Goal: Navigation & Orientation: Find specific page/section

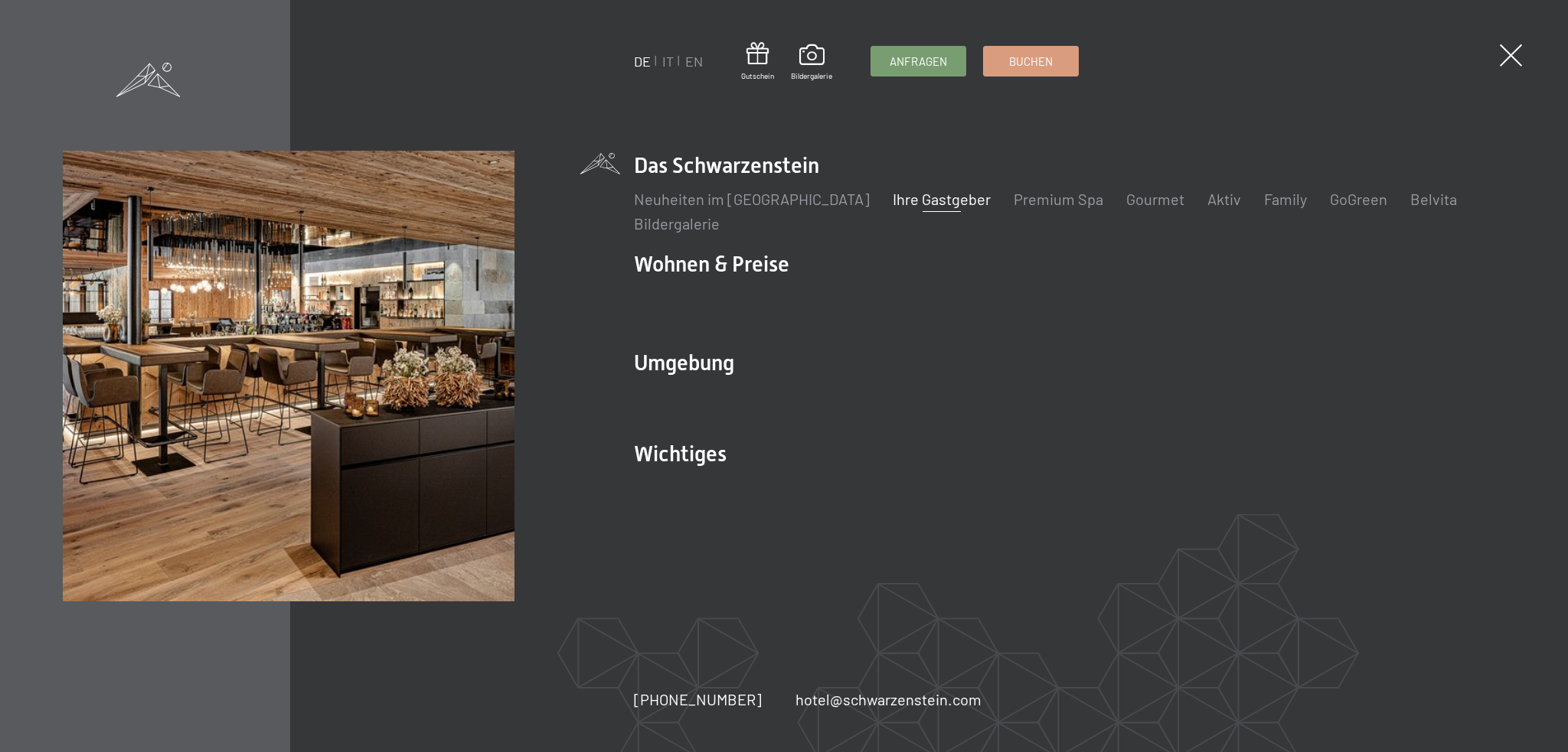
click at [894, 193] on link "Ihre Gastgeber" at bounding box center [941, 198] width 98 height 18
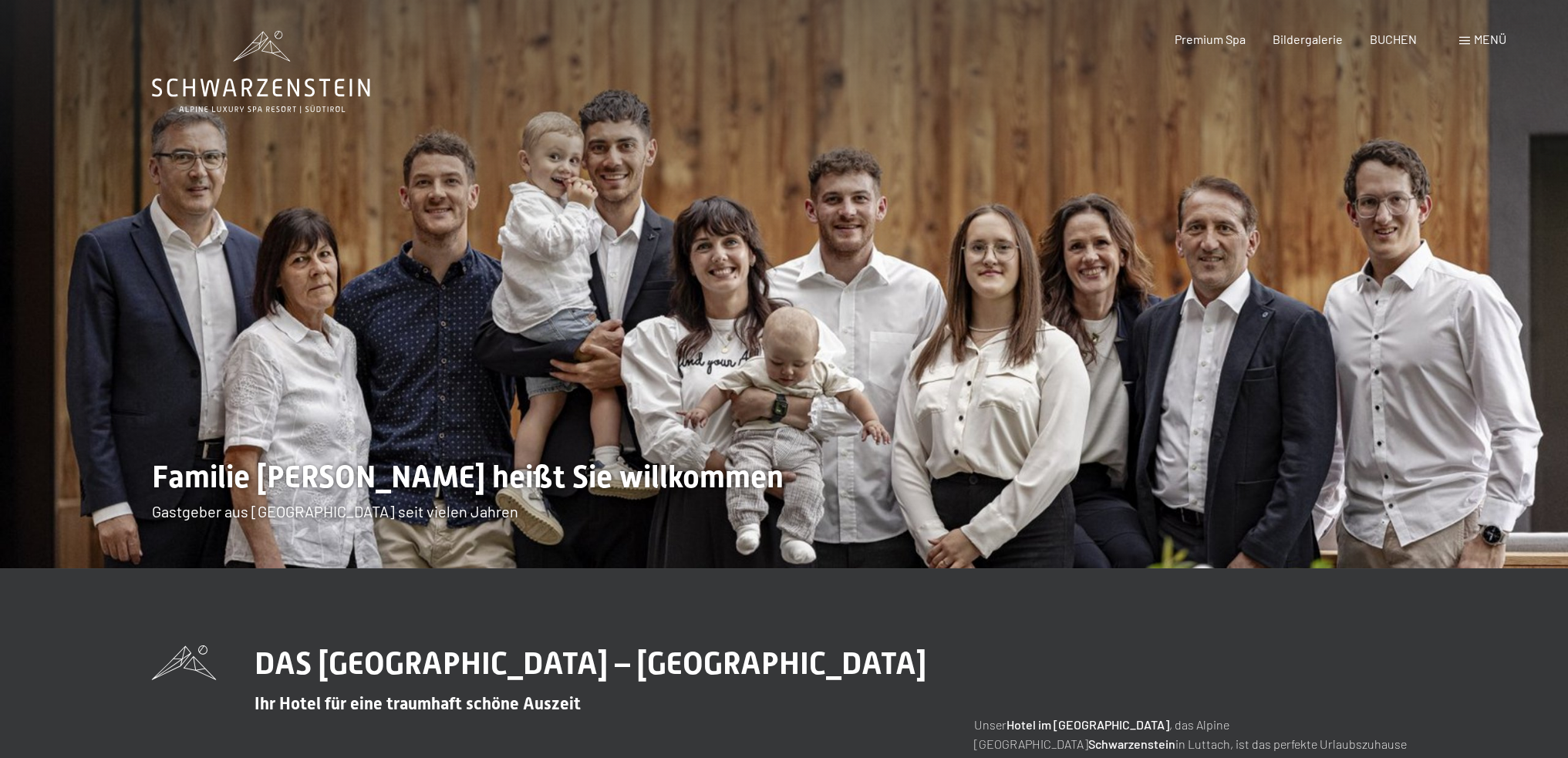
click at [883, 298] on img at bounding box center [784, 284] width 1568 height 569
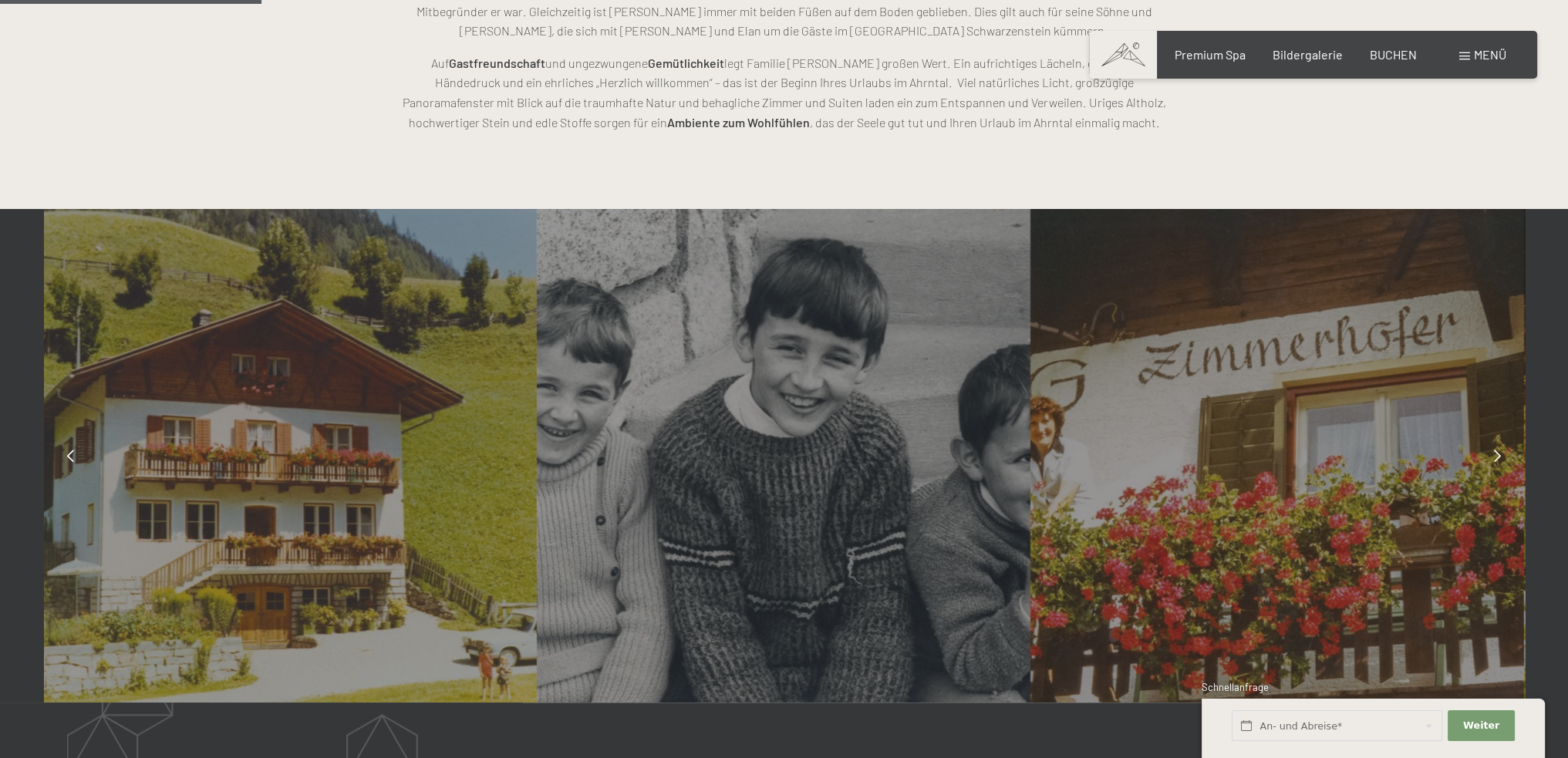
scroll to position [1234, 0]
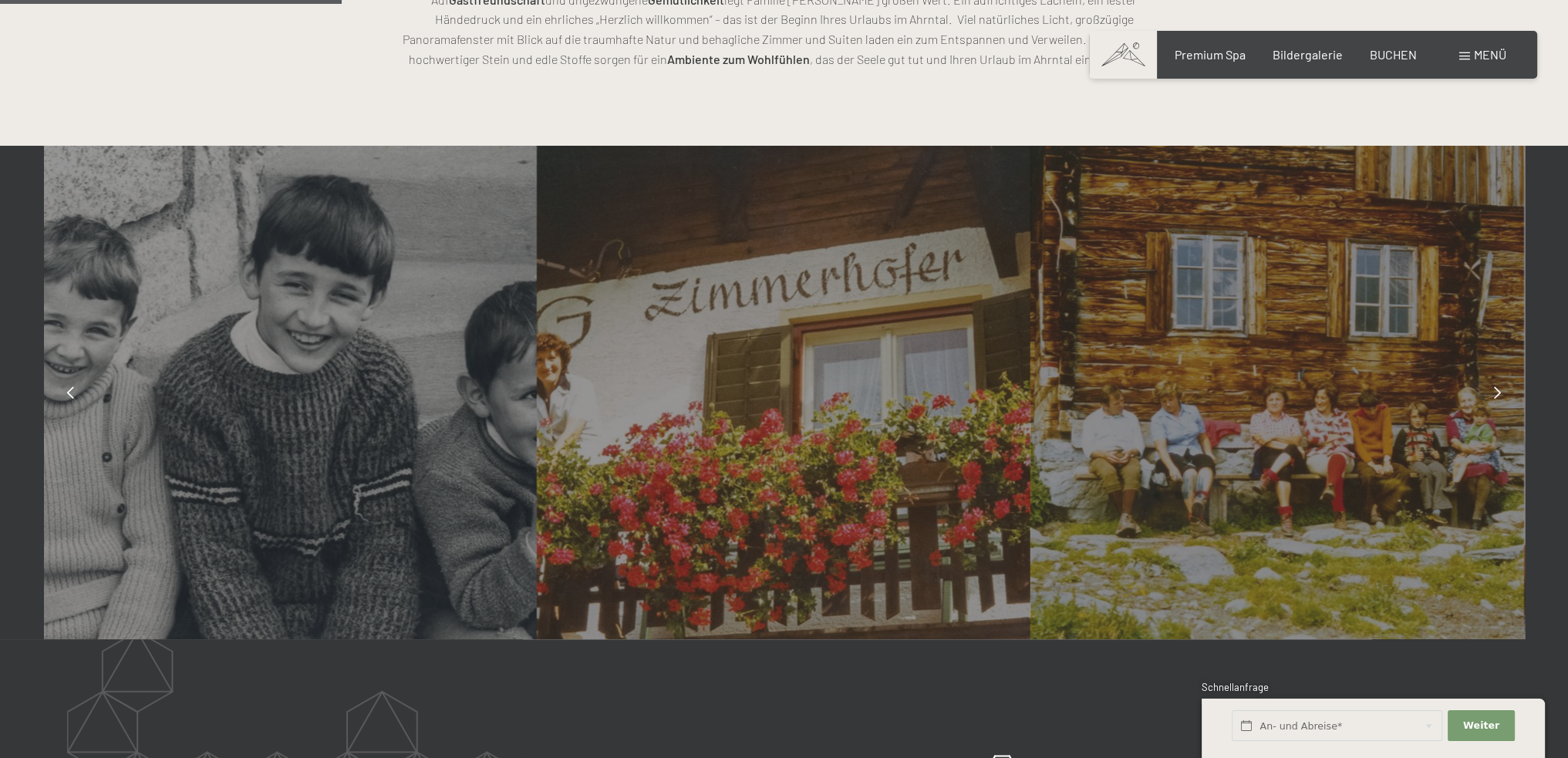
click at [1496, 382] on div at bounding box center [1498, 393] width 38 height 38
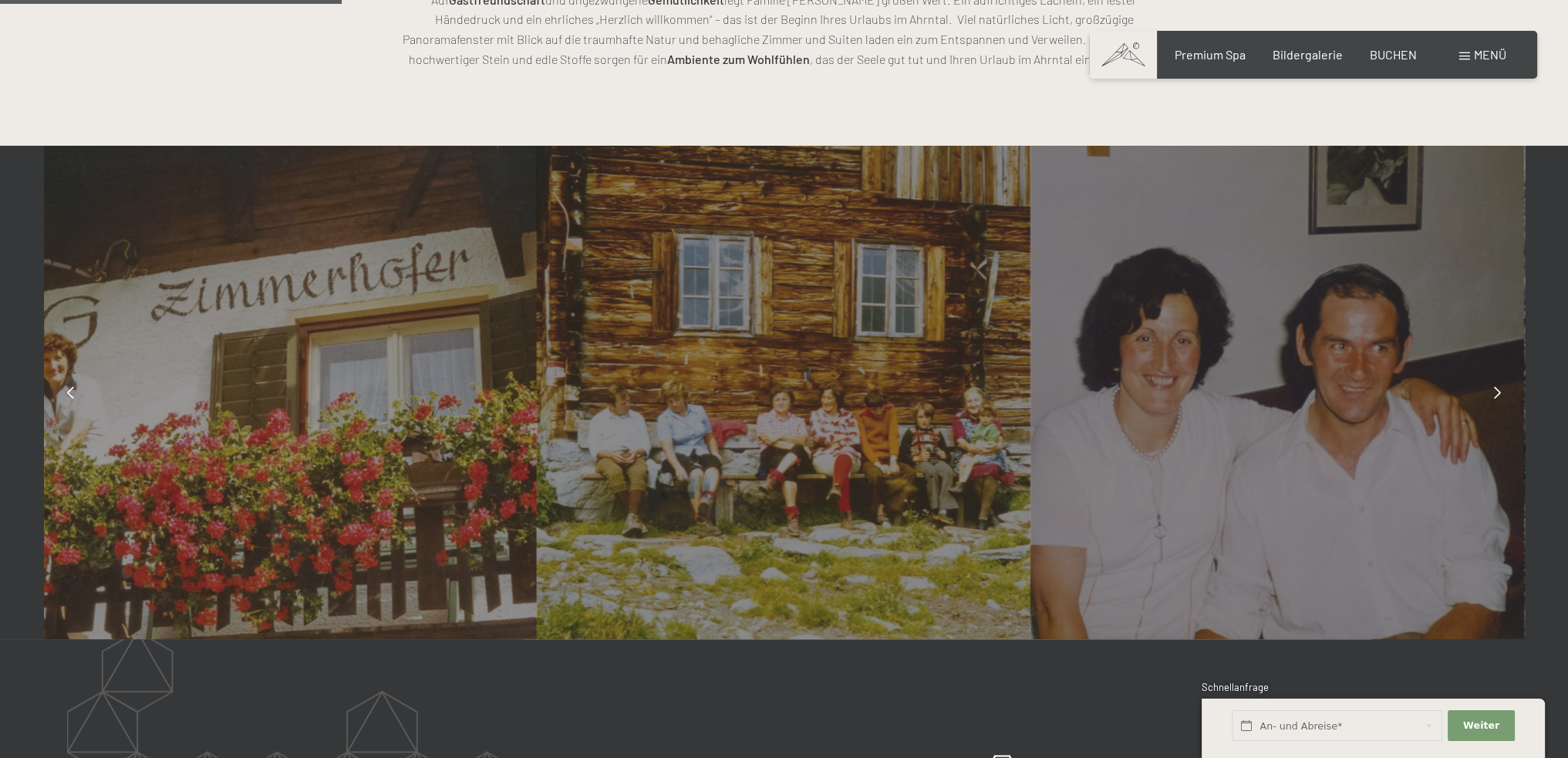
click at [1496, 382] on div at bounding box center [1498, 393] width 38 height 38
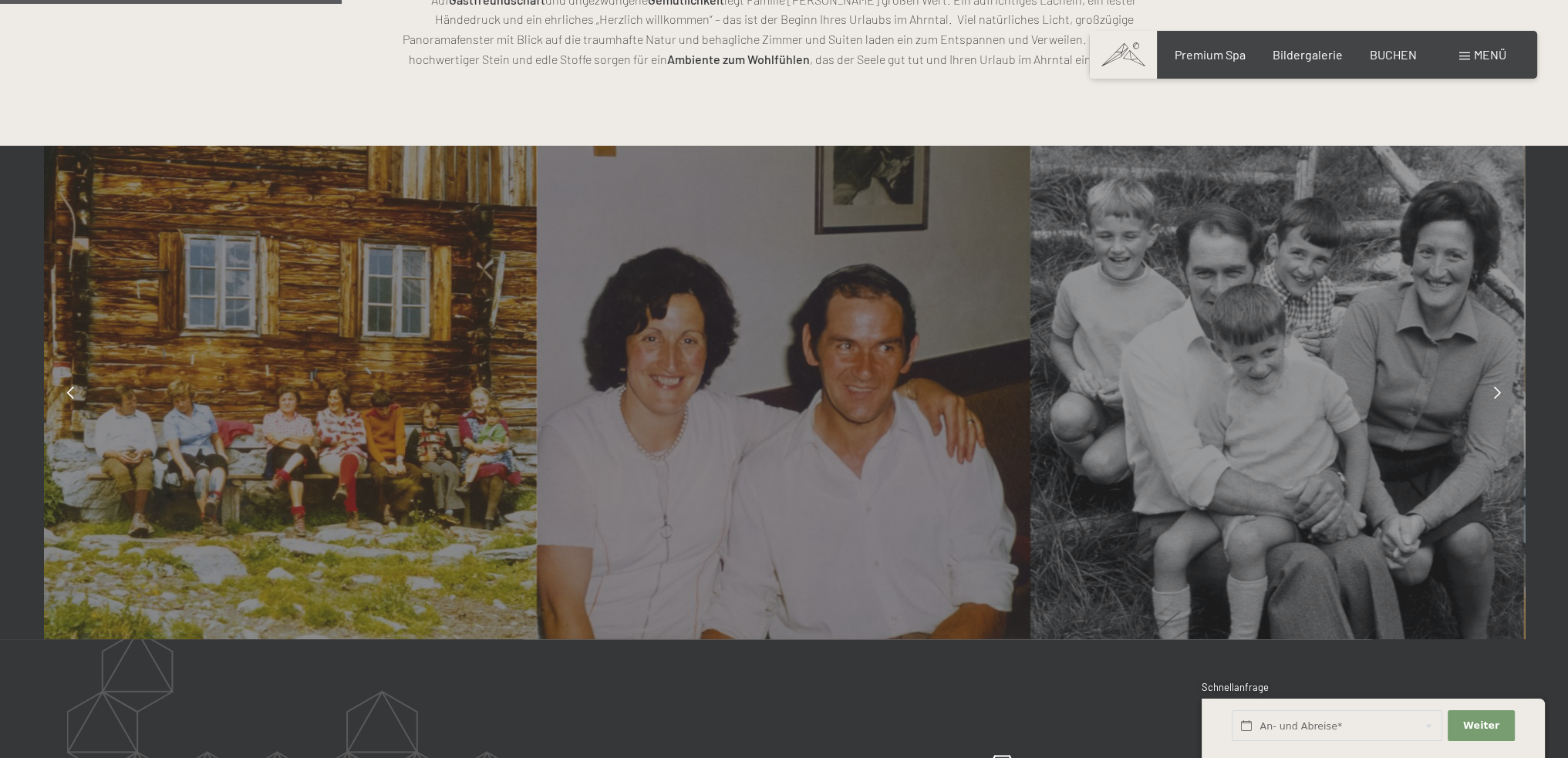
click at [1496, 382] on div at bounding box center [1498, 393] width 38 height 38
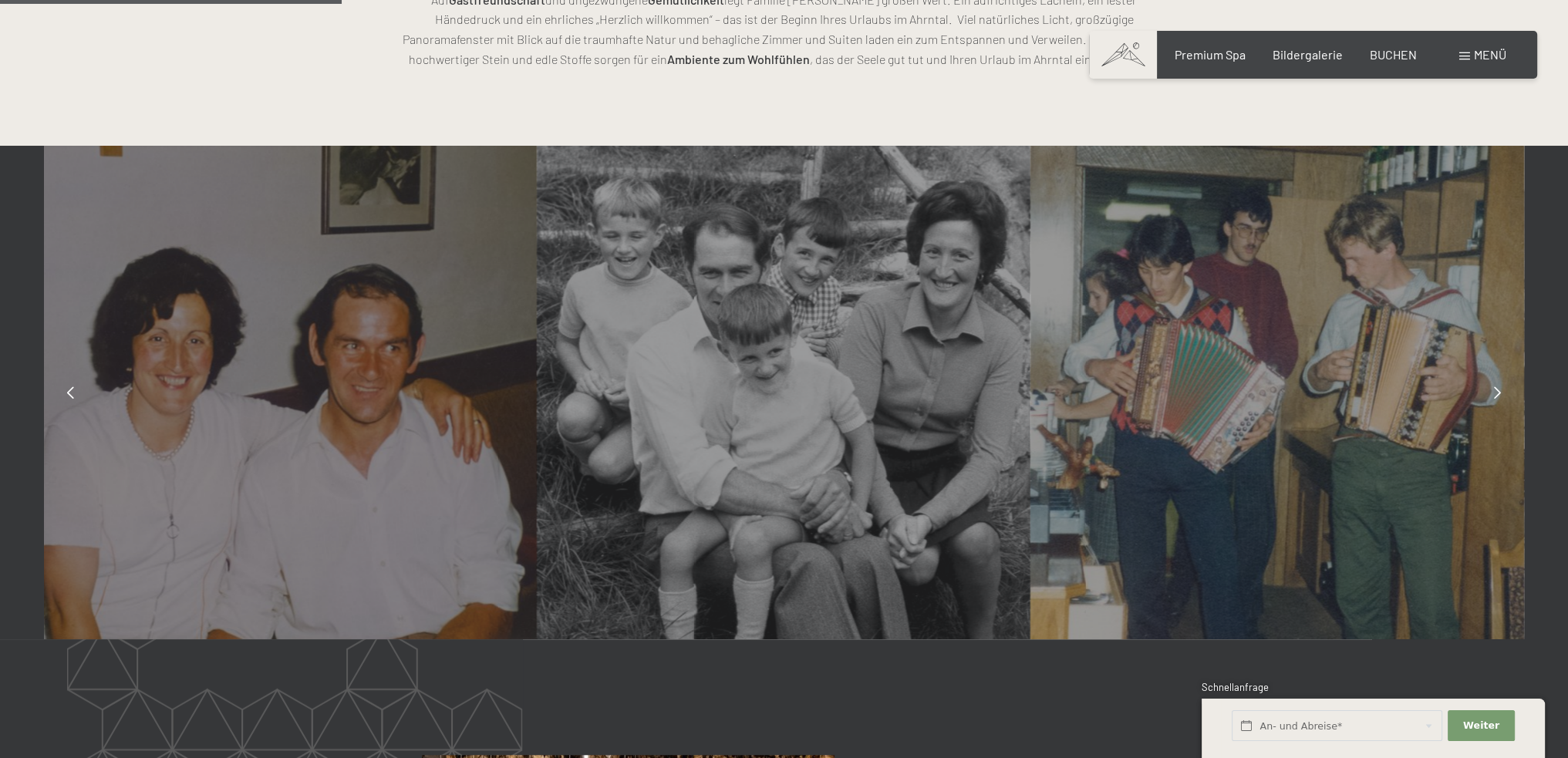
click at [1496, 382] on div at bounding box center [1498, 393] width 38 height 38
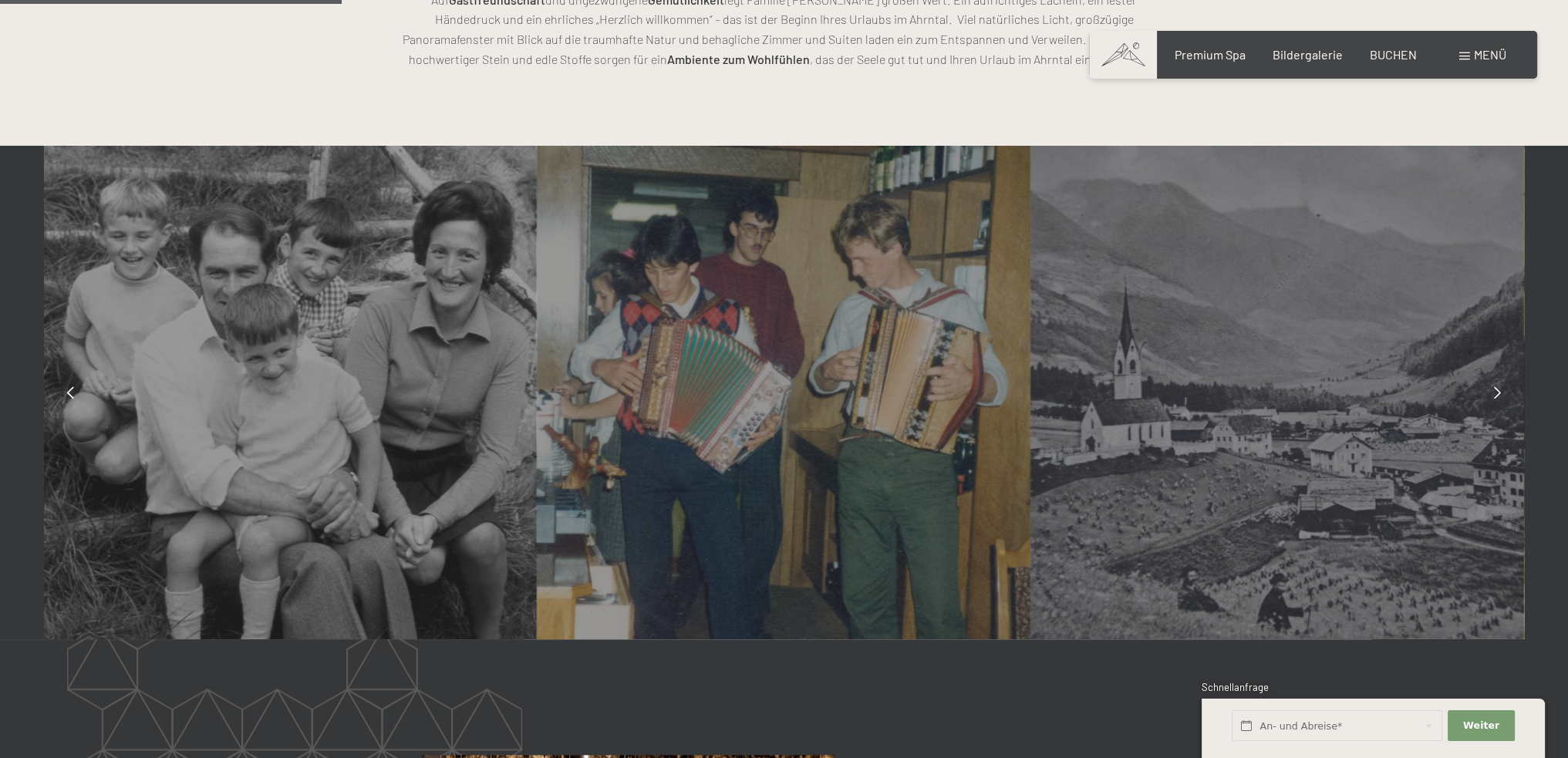
click at [1496, 382] on div at bounding box center [1498, 393] width 38 height 38
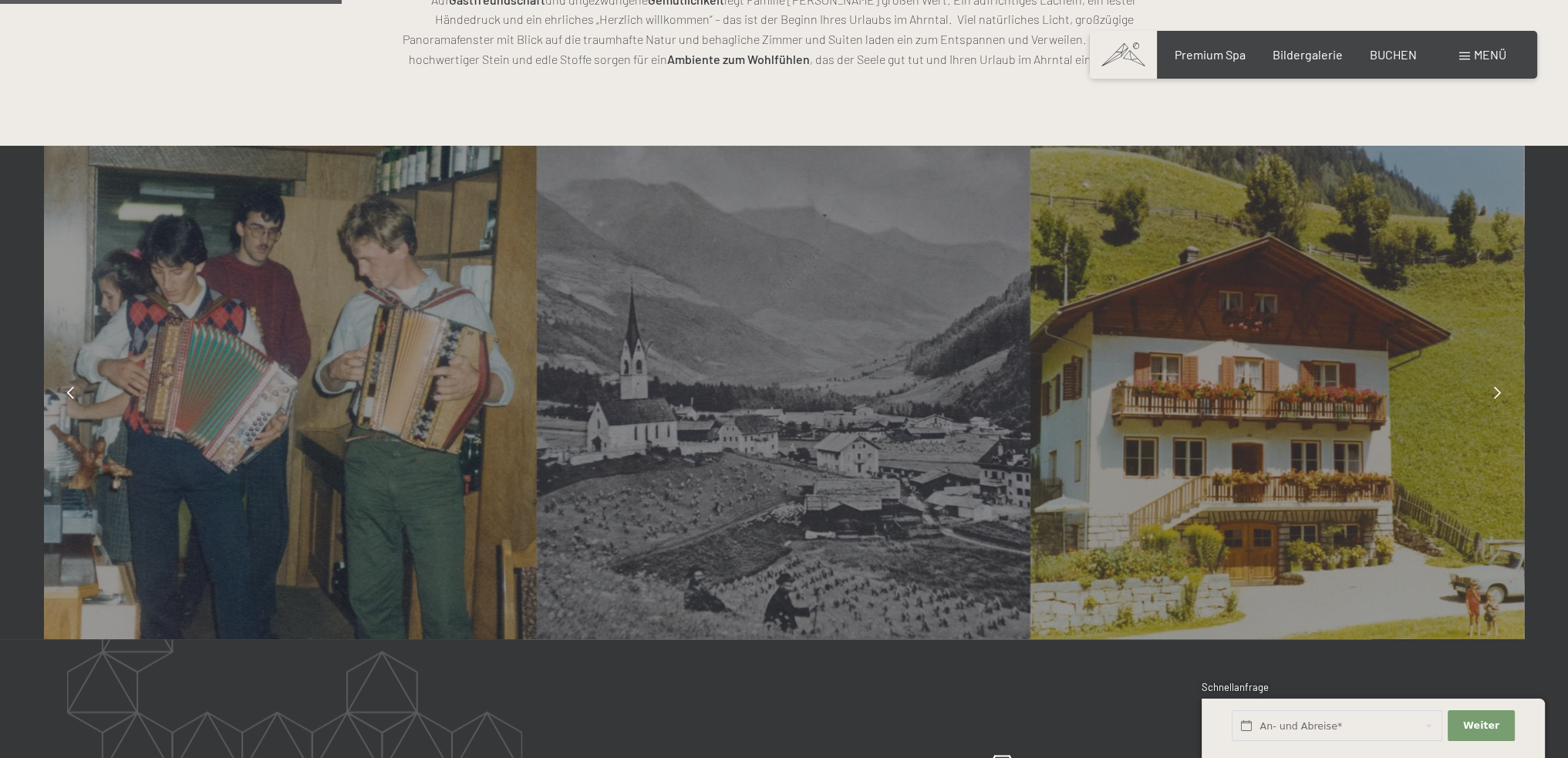
click at [1496, 382] on div at bounding box center [1498, 393] width 38 height 38
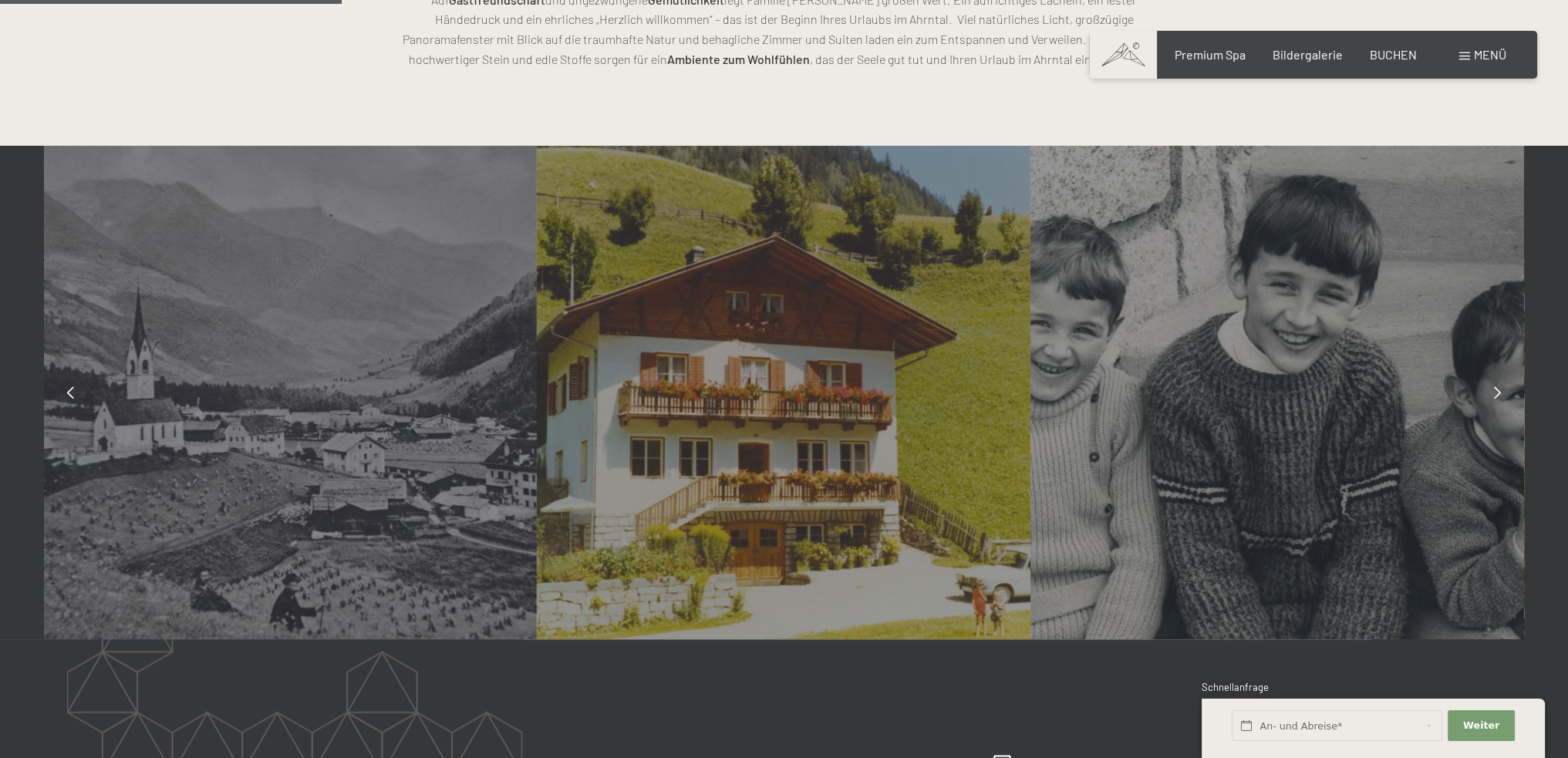
click at [1496, 382] on div at bounding box center [1498, 393] width 38 height 38
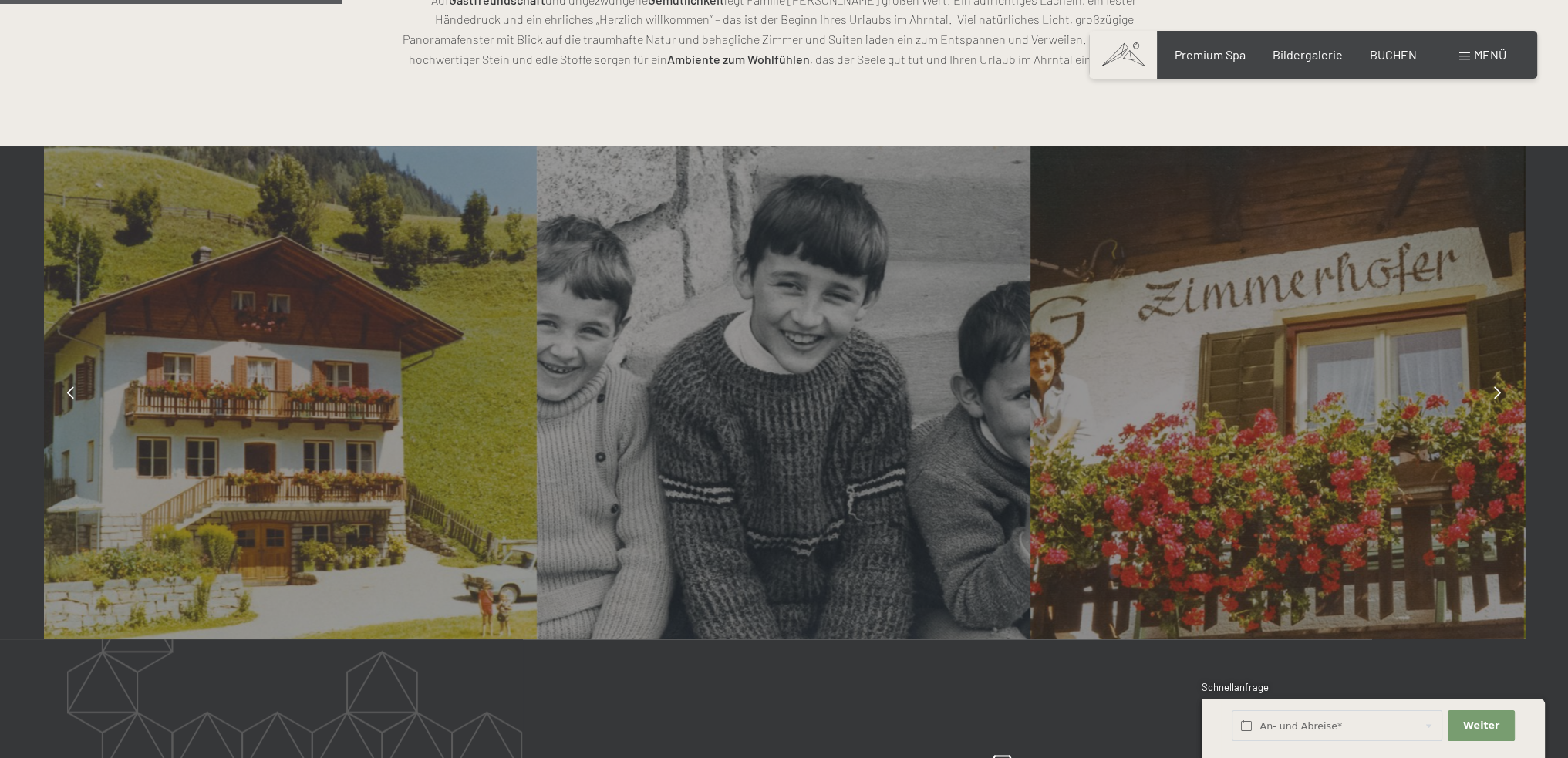
click at [1496, 382] on div at bounding box center [1498, 393] width 38 height 38
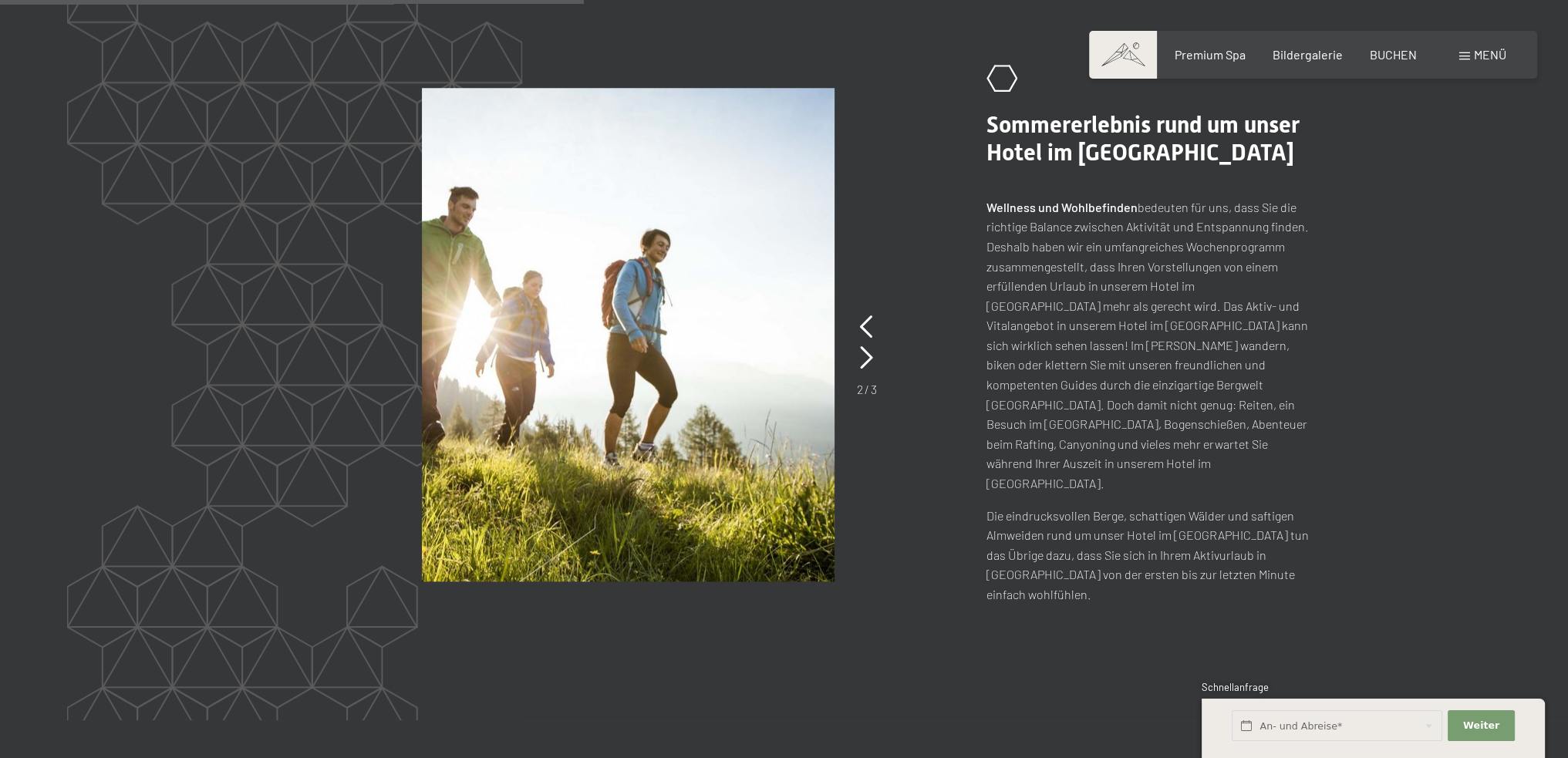
scroll to position [1928, 0]
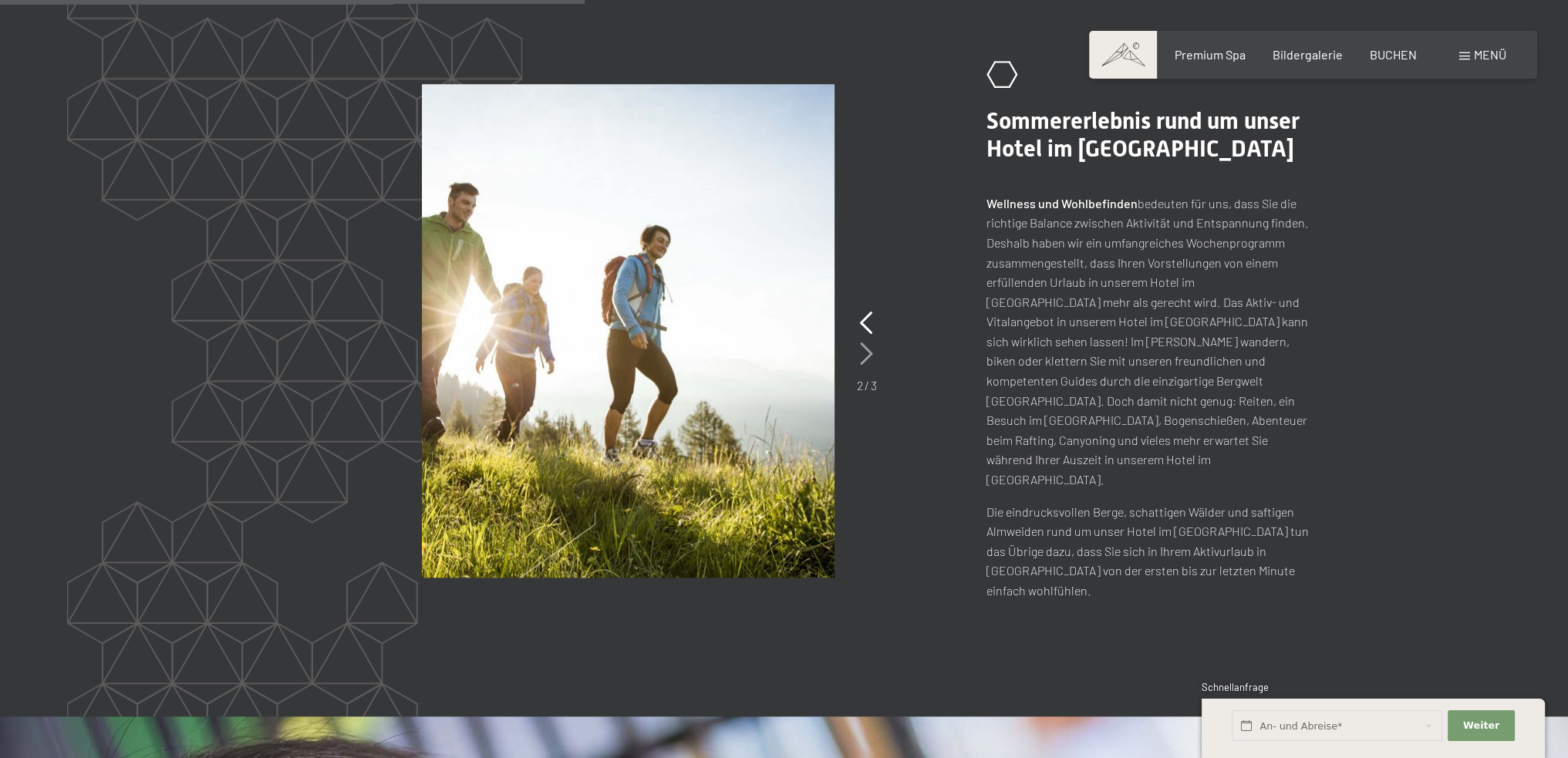
click at [867, 343] on icon at bounding box center [866, 354] width 13 height 24
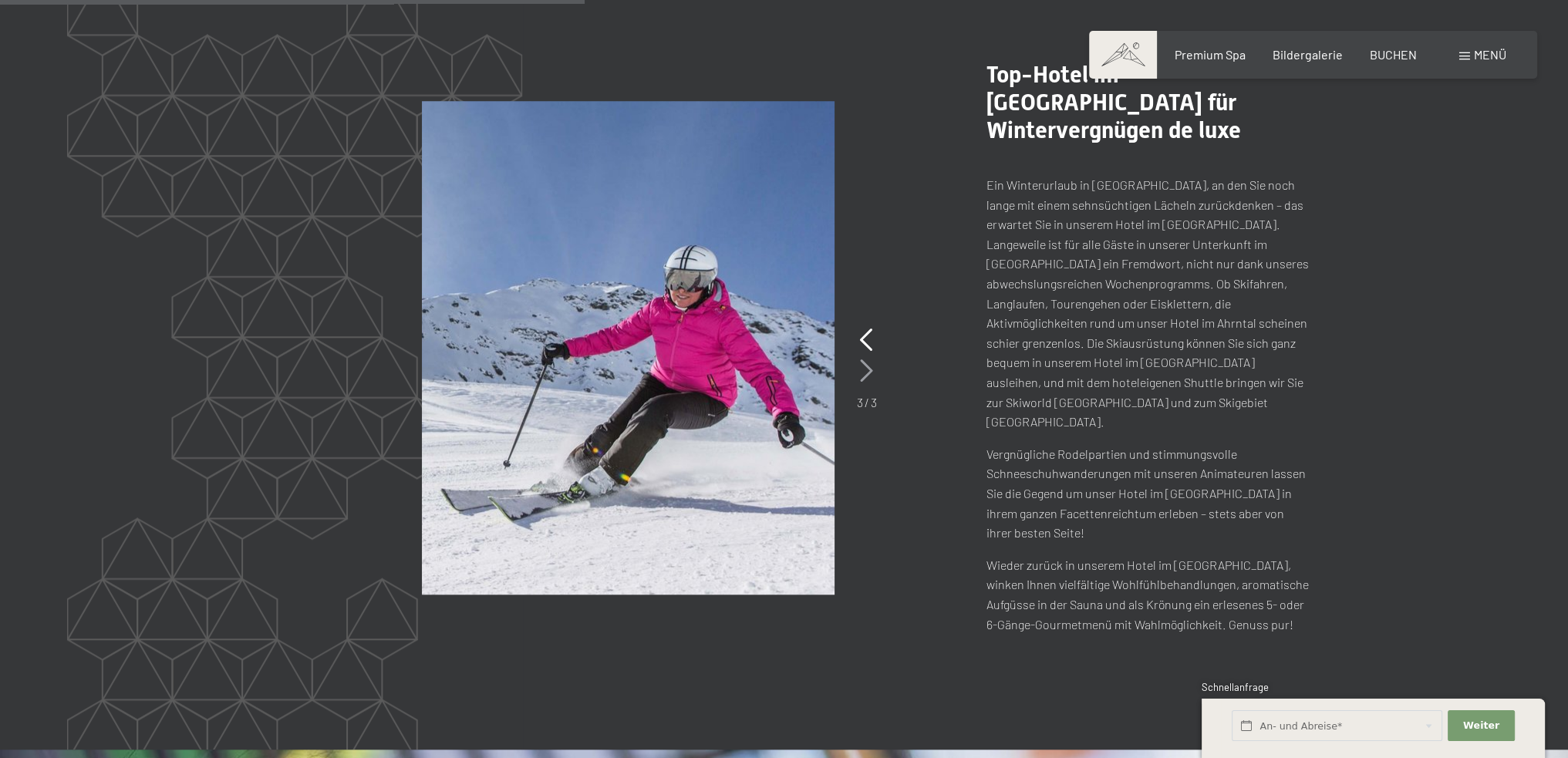
click at [867, 359] on icon at bounding box center [866, 371] width 13 height 24
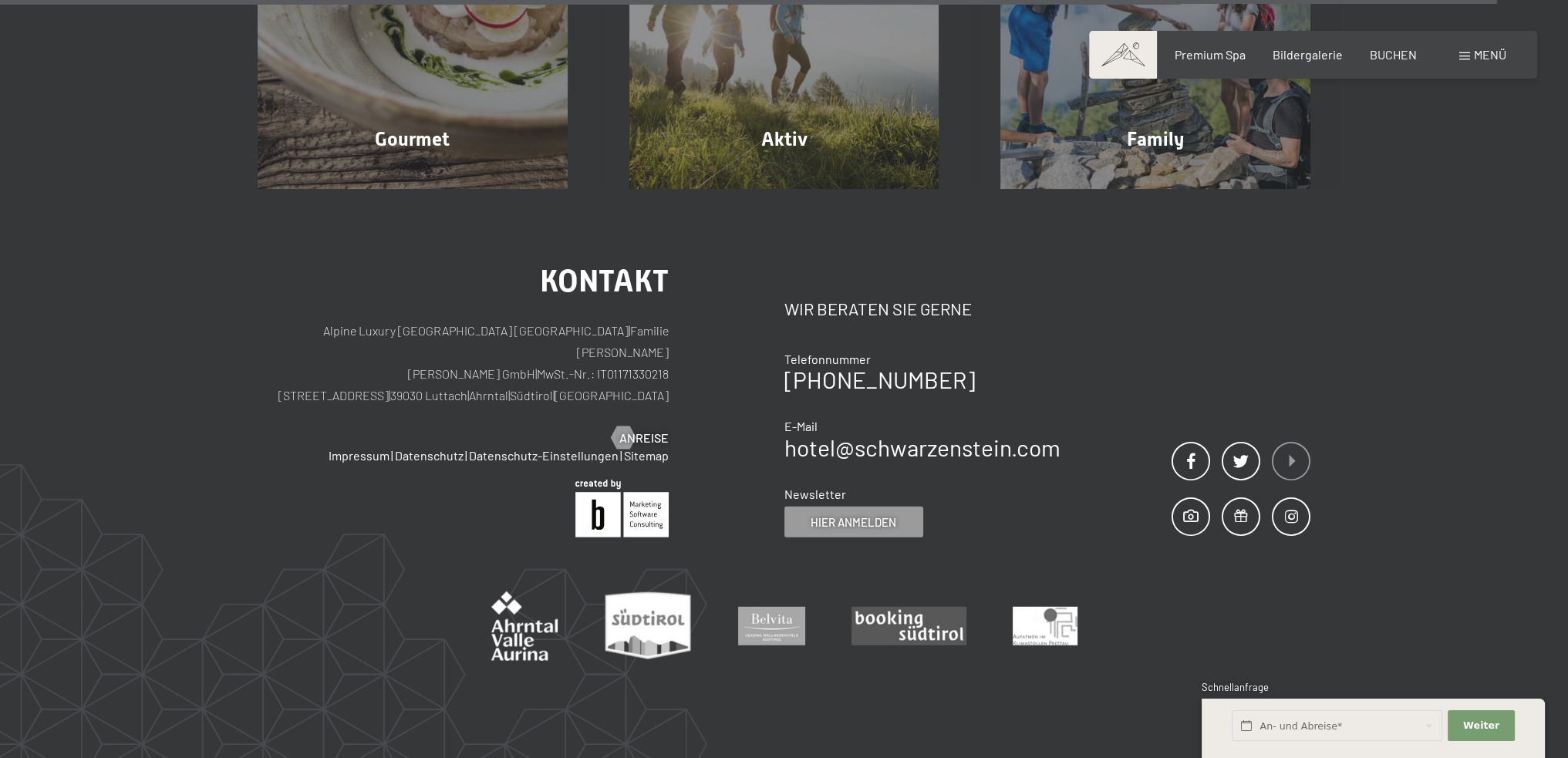
scroll to position [5525, 0]
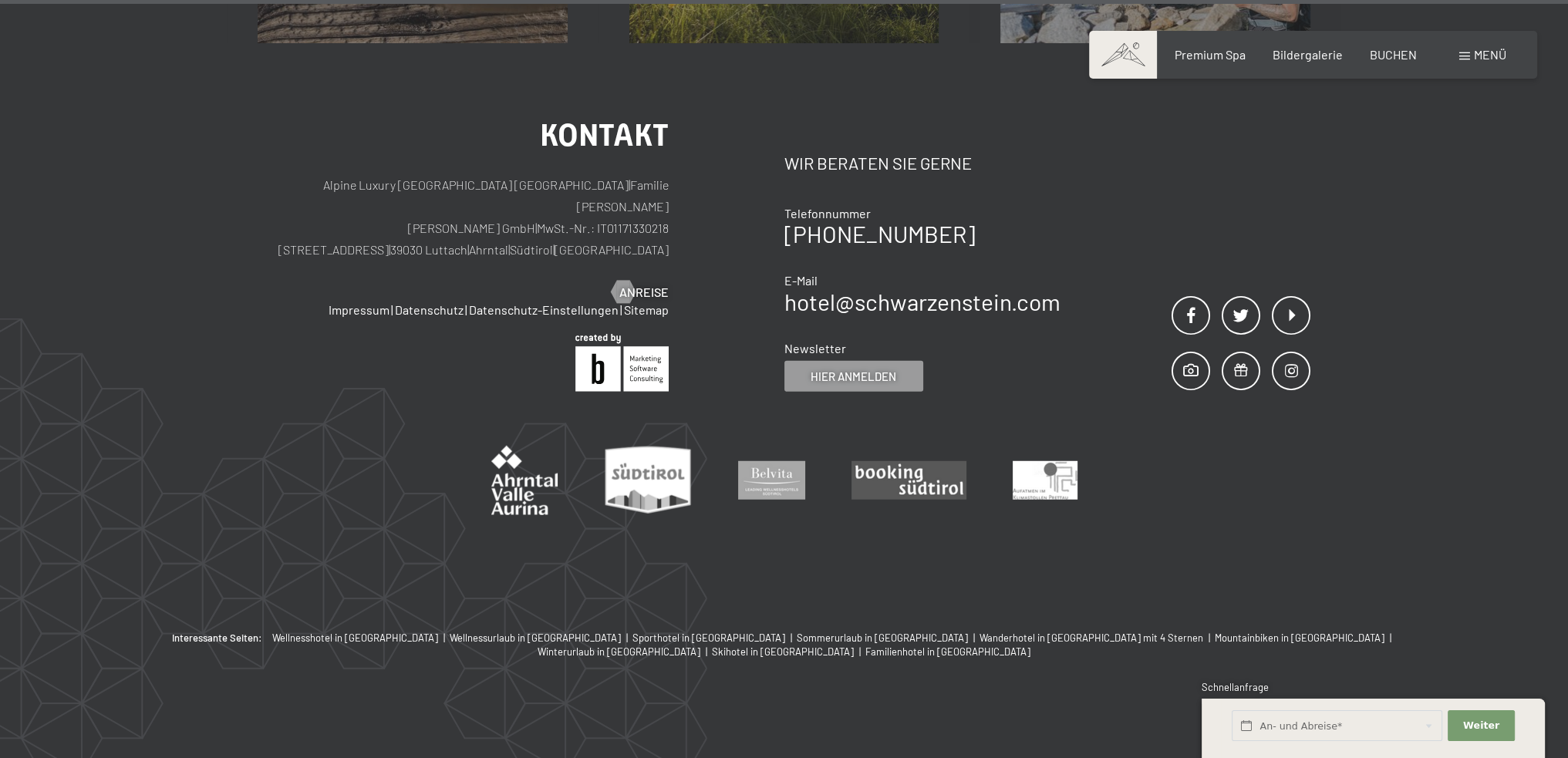
click at [1462, 59] on span at bounding box center [1465, 56] width 10 height 8
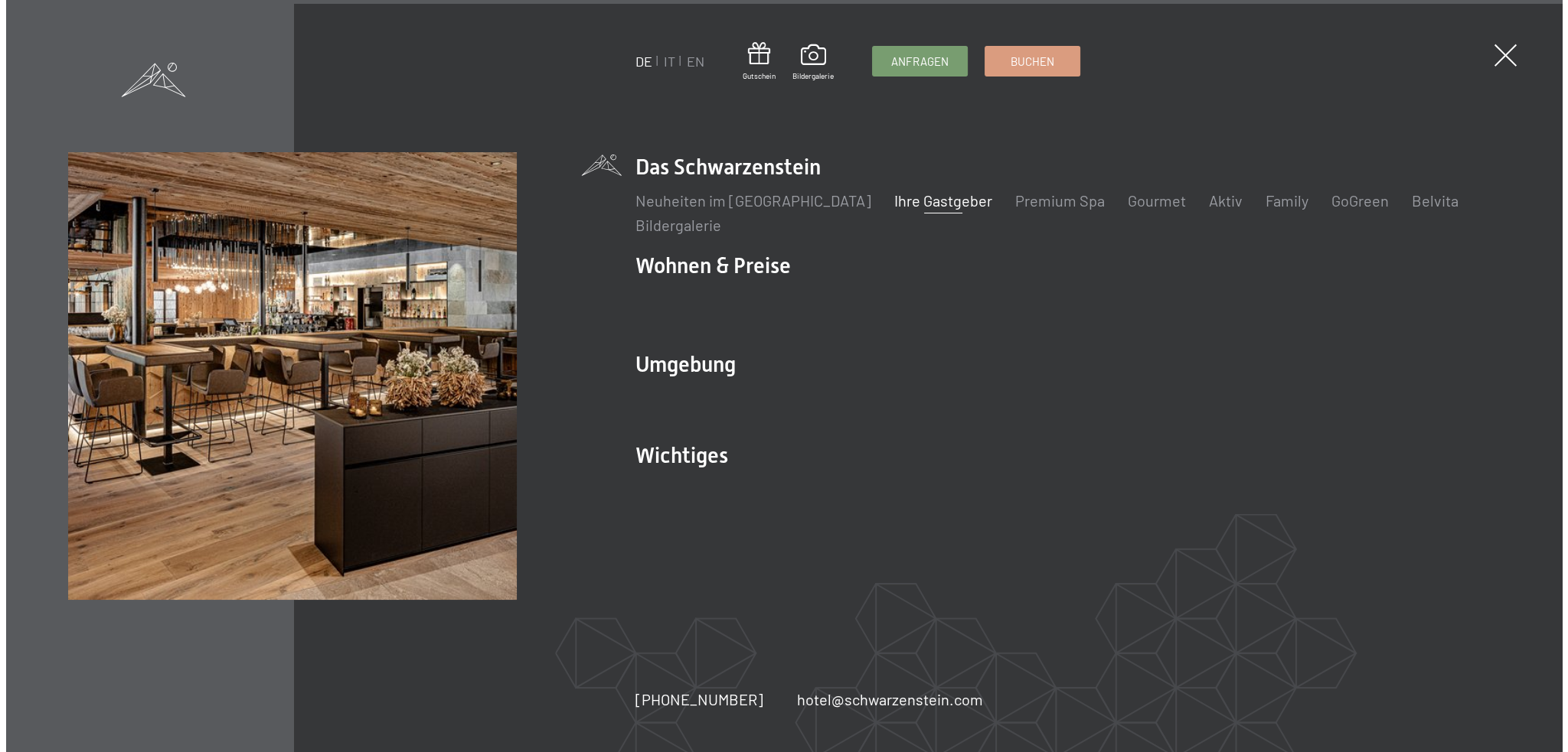
scroll to position [5491, 0]
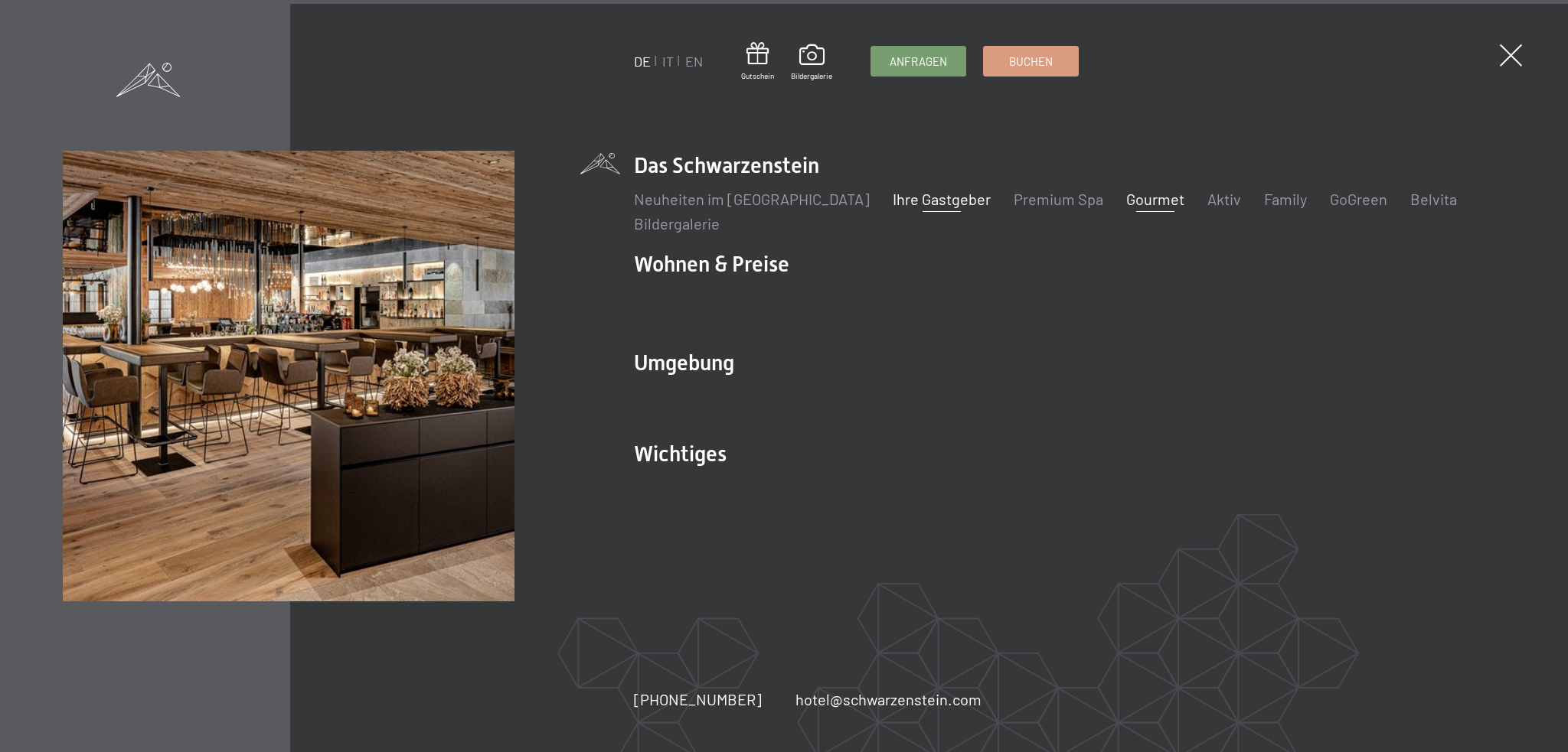
click at [1126, 201] on link "Gourmet" at bounding box center [1155, 198] width 58 height 18
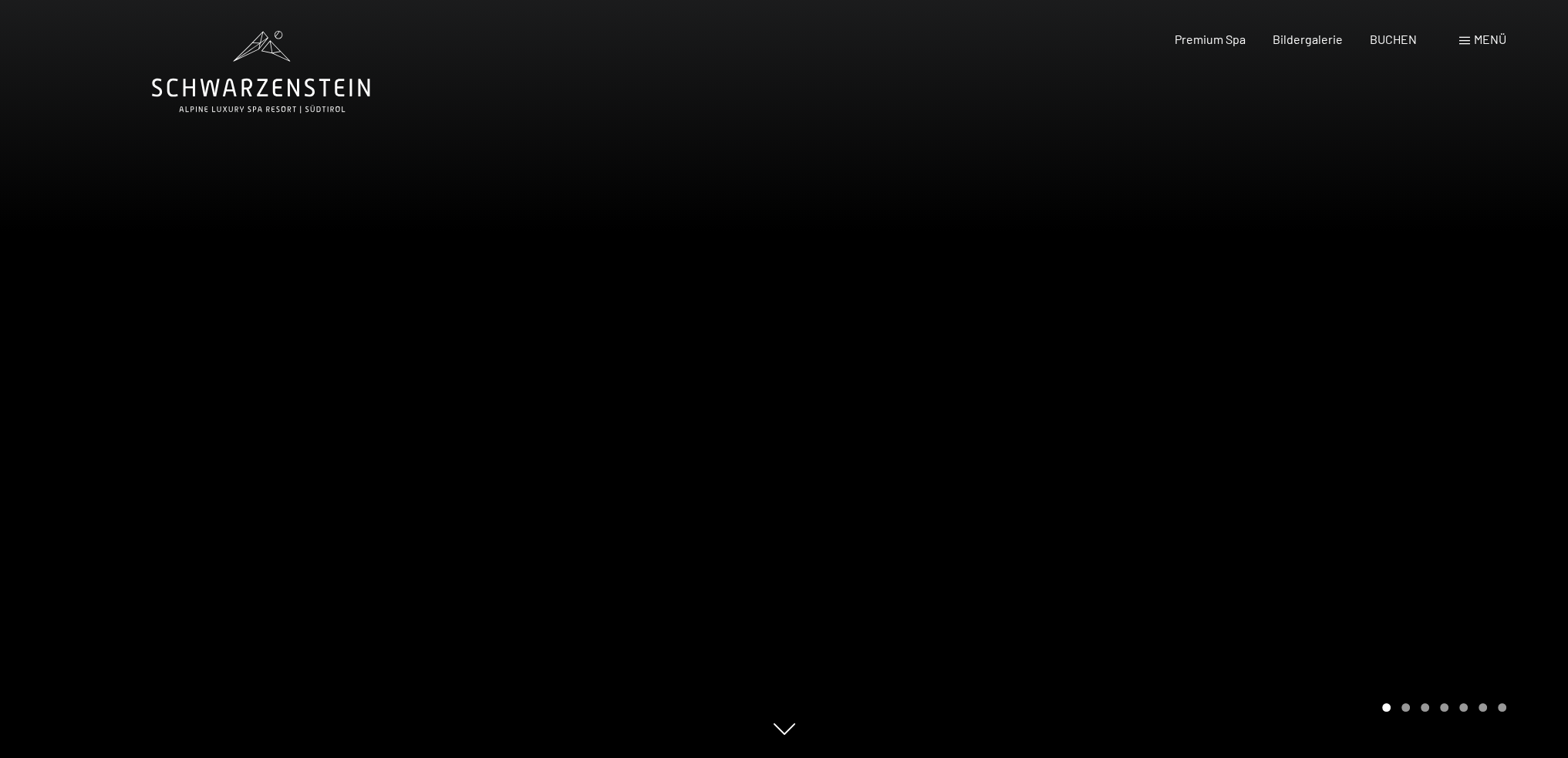
click at [1475, 48] on div "Buchen Anfragen Premium Spa Bildergalerie BUCHEN Menü DE IT EN Gutschein Bilder…" at bounding box center [1313, 38] width 387 height 17
click at [1478, 43] on span "Menü" at bounding box center [1490, 38] width 32 height 15
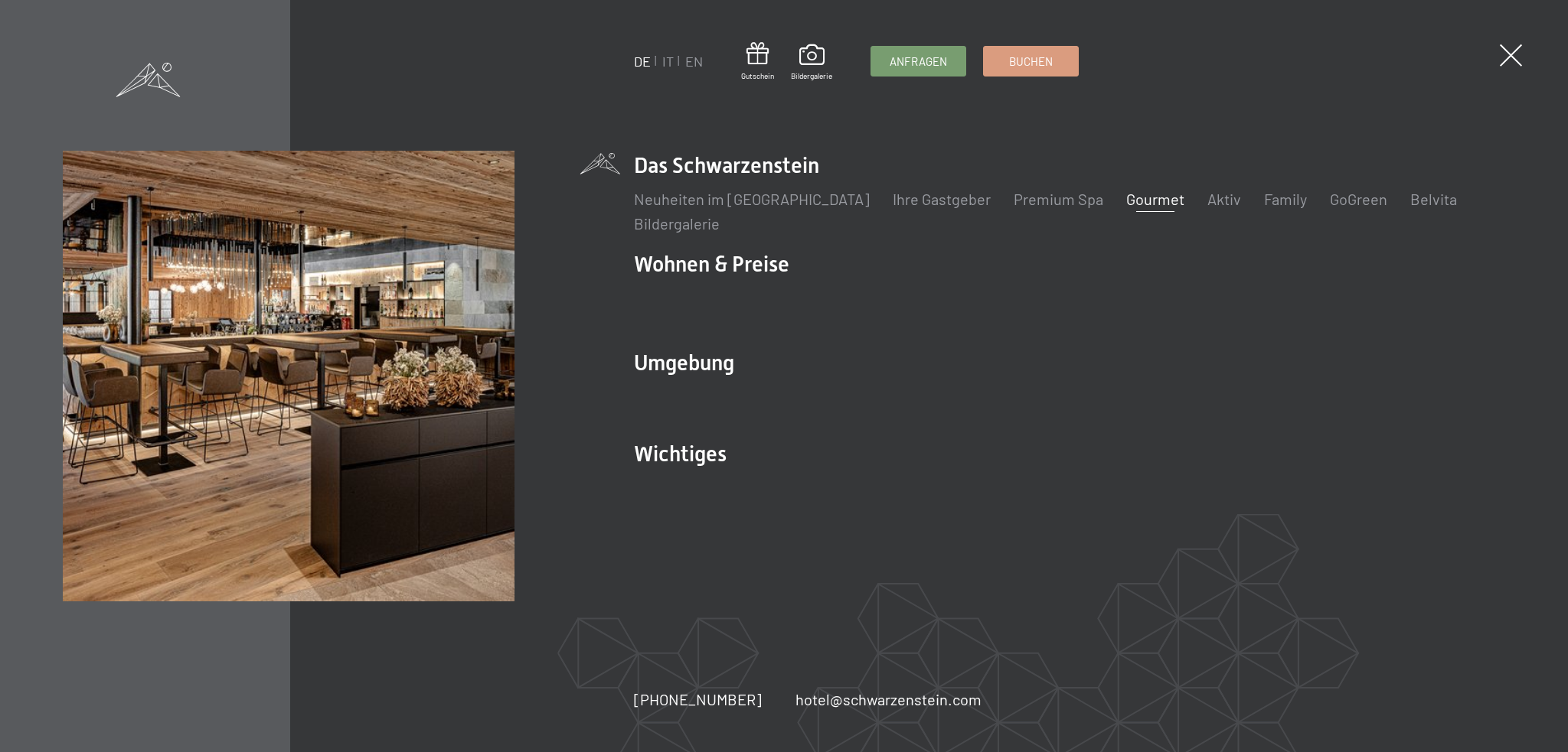
click at [704, 169] on li "Das Schwarzenstein Neuheiten im Schwarzenstein Ihre Gastgeber Premium Spa Gourm…" at bounding box center [1069, 192] width 871 height 83
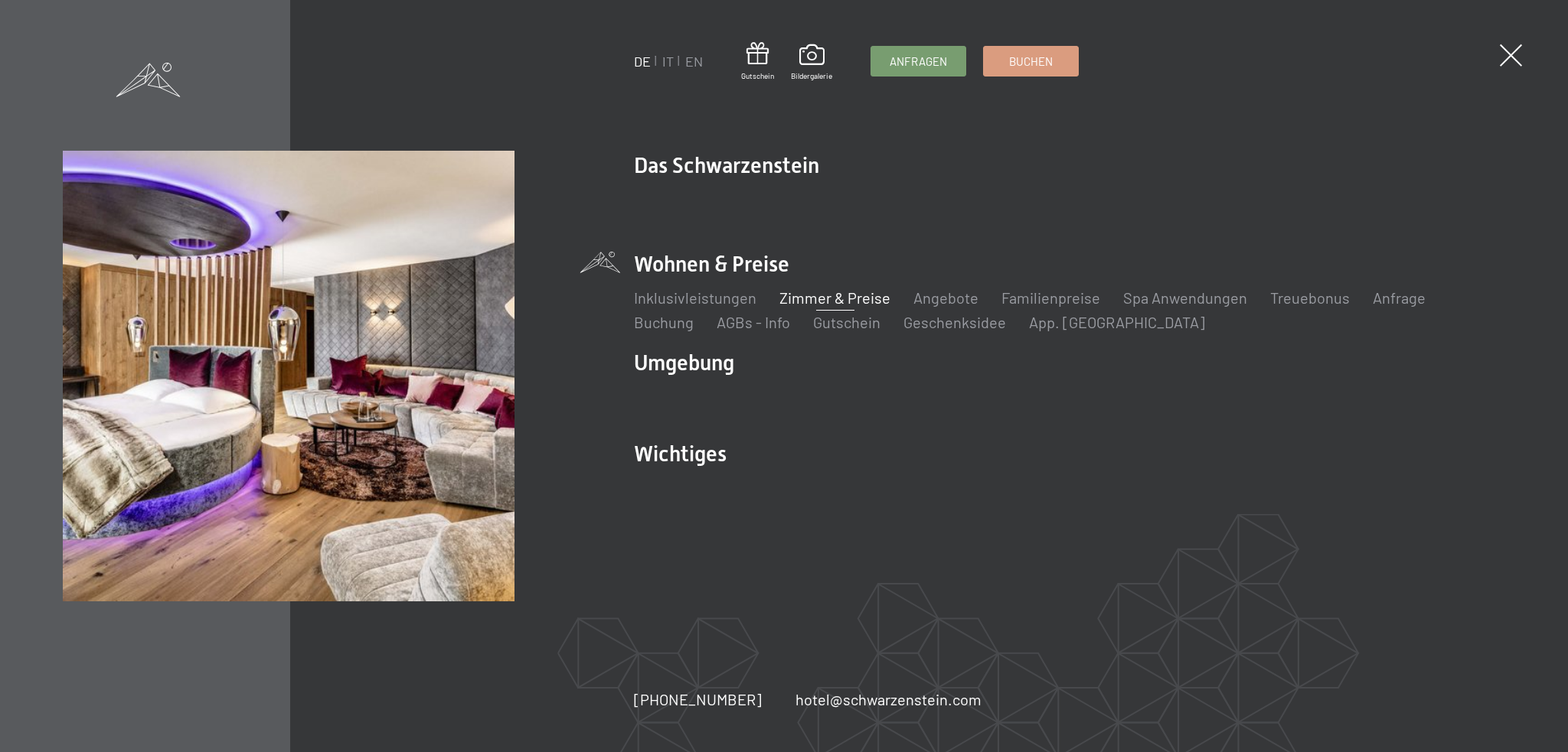
click at [816, 294] on link "Zimmer & Preise" at bounding box center [835, 297] width 111 height 18
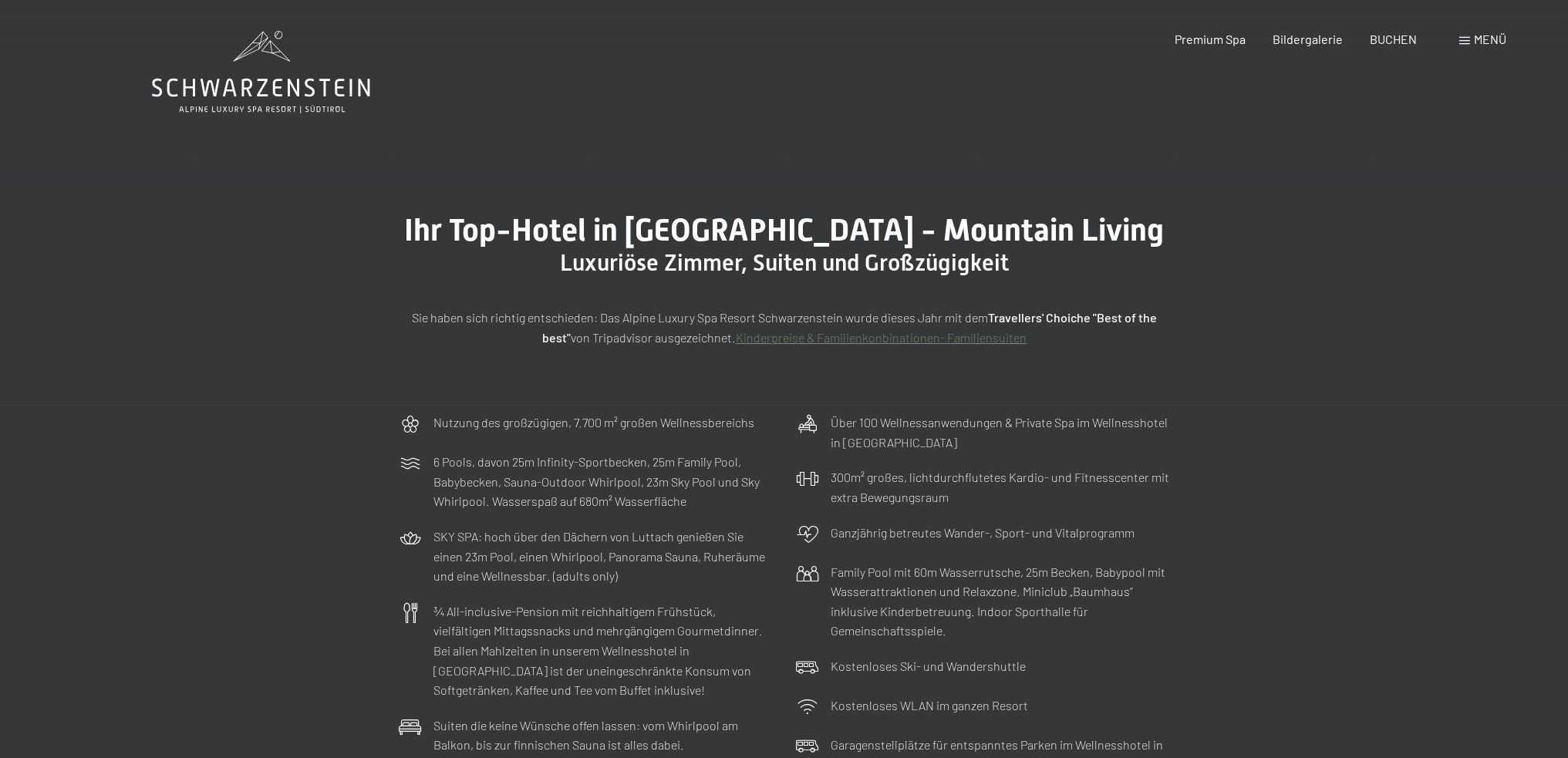
click at [1466, 39] on span at bounding box center [1465, 40] width 10 height 8
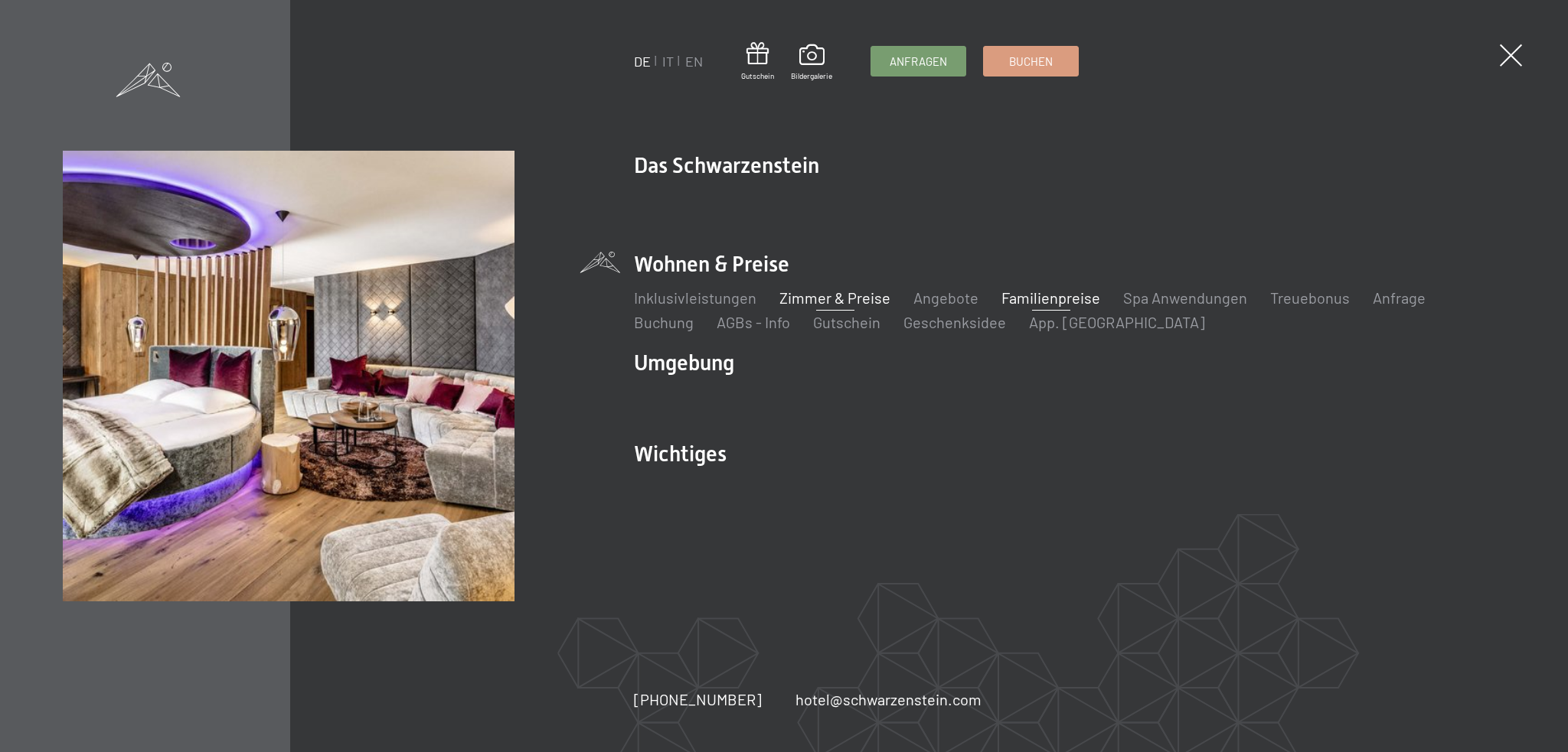
click at [1054, 299] on link "Familienpreise" at bounding box center [1050, 297] width 99 height 18
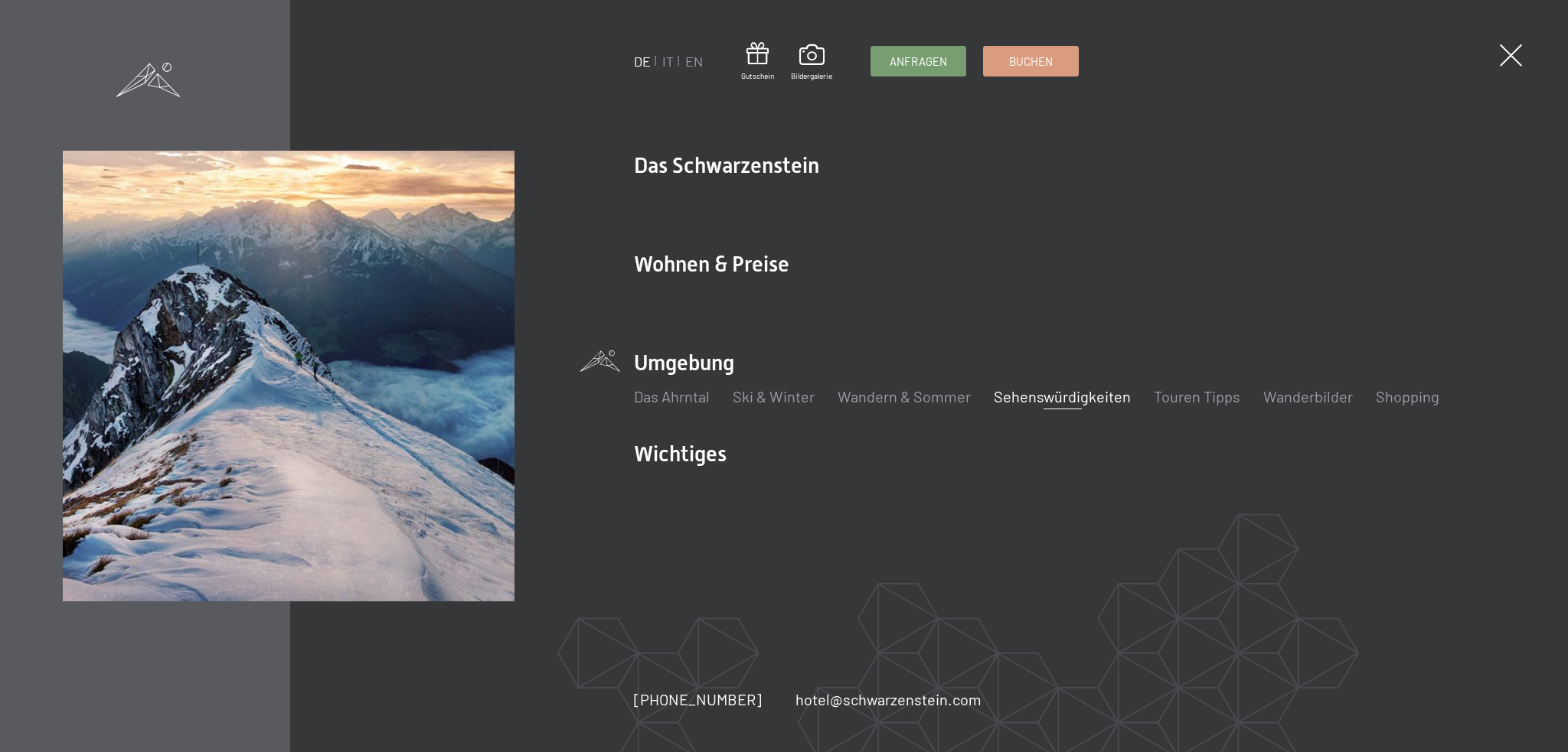
click at [1032, 394] on link "Sehenswürdigkeiten" at bounding box center [1062, 395] width 137 height 18
